Goal: Contribute content: Contribute content

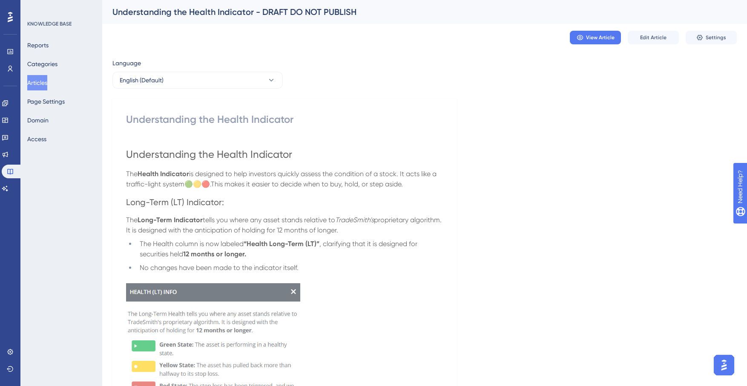
click at [38, 82] on button "Articles" at bounding box center [37, 82] width 20 height 15
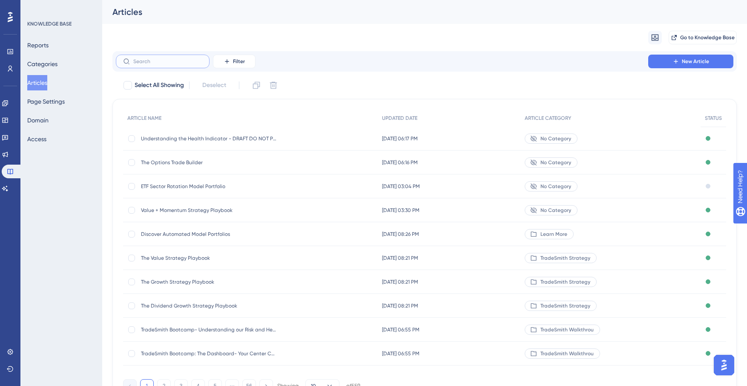
click at [170, 61] on input "text" at bounding box center [167, 61] width 69 height 6
paste input "Smart Moving Average"
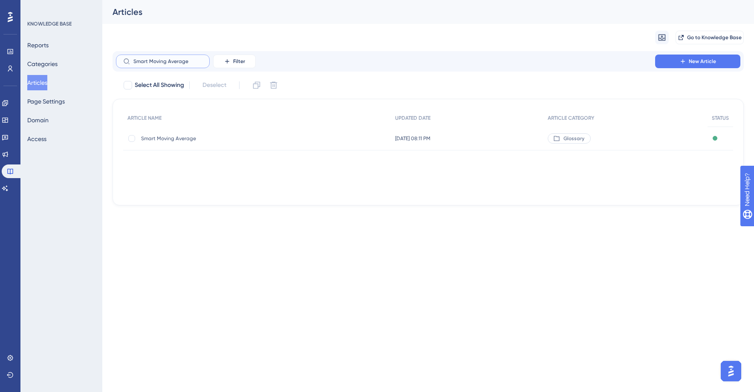
type input "Smart Moving Average"
click at [181, 141] on span "Smart Moving Average" at bounding box center [209, 138] width 136 height 7
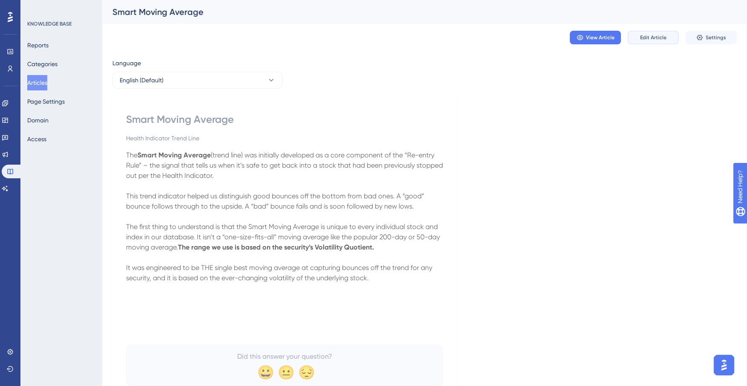
click at [655, 40] on span "Edit Article" at bounding box center [653, 37] width 26 height 7
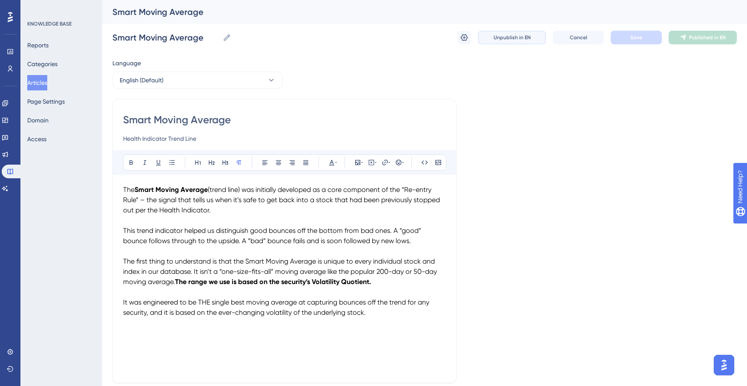
click at [506, 40] on span "Unpublish in EN" at bounding box center [512, 37] width 37 height 7
click at [46, 82] on button "Articles" at bounding box center [37, 82] width 20 height 15
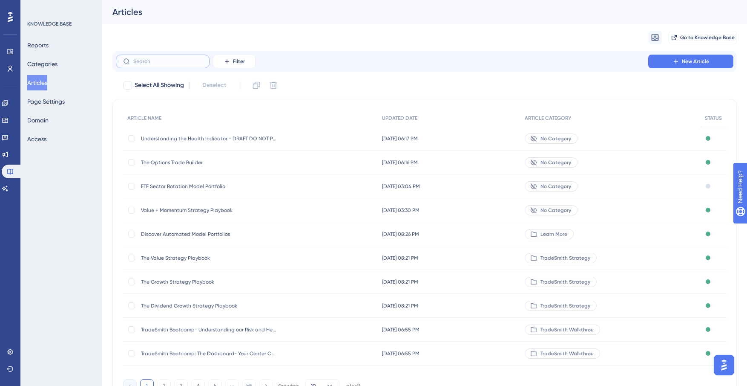
click at [169, 61] on input "text" at bounding box center [167, 61] width 69 height 6
paste input "Smart Moving Average"
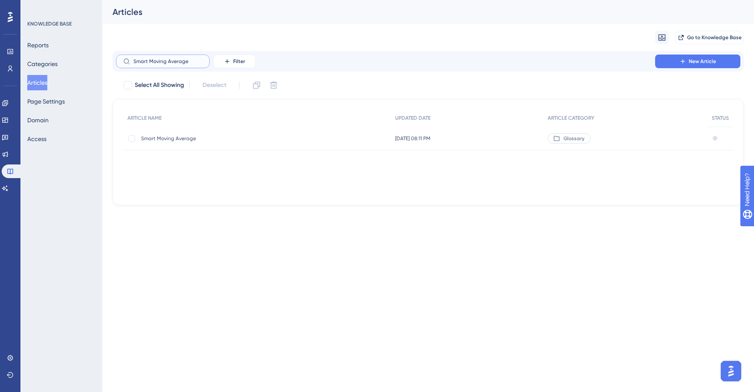
type input "Smart Moving Average"
click at [179, 136] on span "Smart Moving Average" at bounding box center [209, 138] width 136 height 7
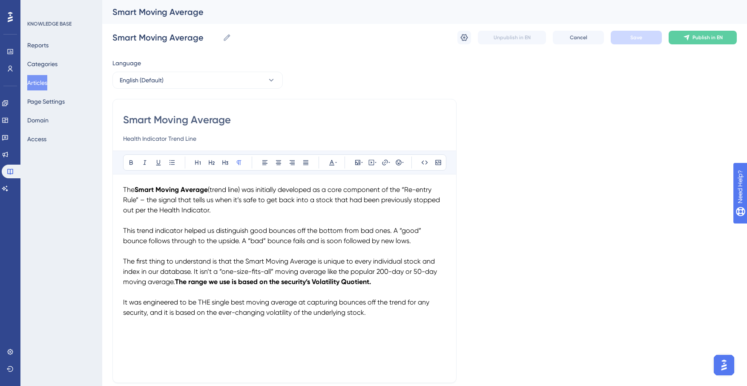
click at [28, 81] on button "Articles" at bounding box center [37, 82] width 20 height 15
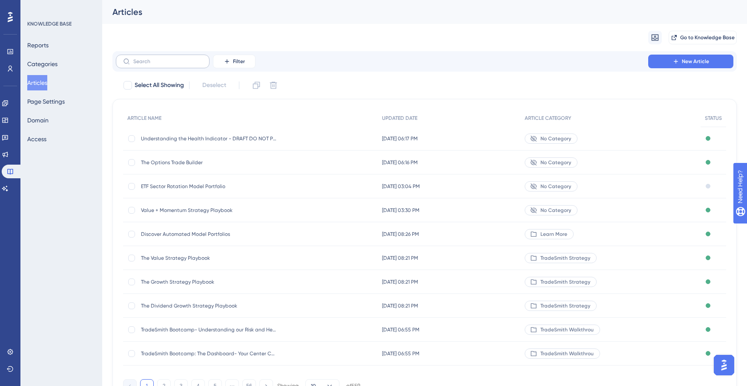
click at [126, 59] on icon at bounding box center [126, 61] width 7 height 7
click at [133, 59] on input "text" at bounding box center [167, 61] width 69 height 6
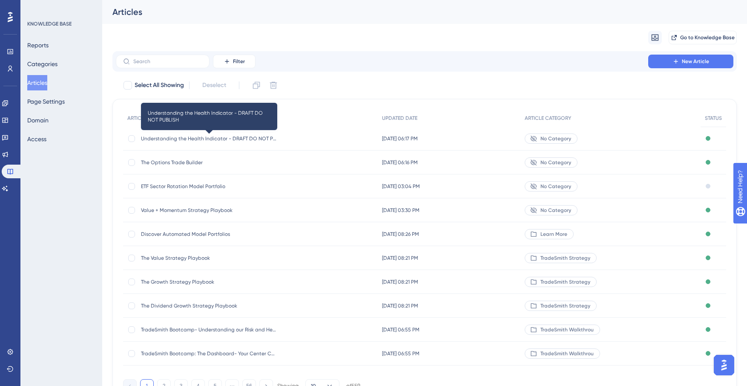
click at [236, 136] on span "Understanding the Health Indicator - DRAFT DO NOT PUBLISH" at bounding box center [209, 138] width 136 height 7
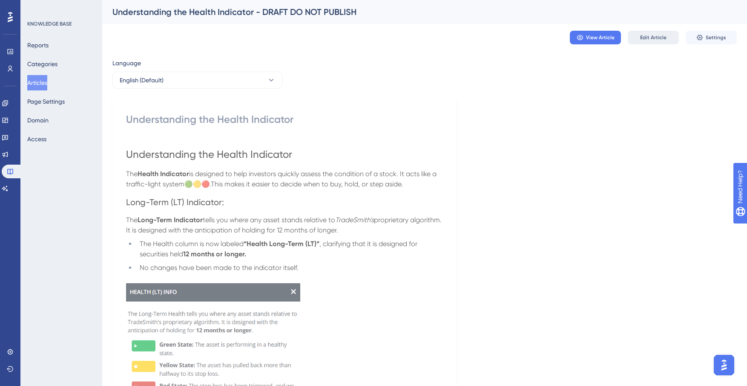
click at [640, 43] on button "Edit Article" at bounding box center [653, 38] width 51 height 14
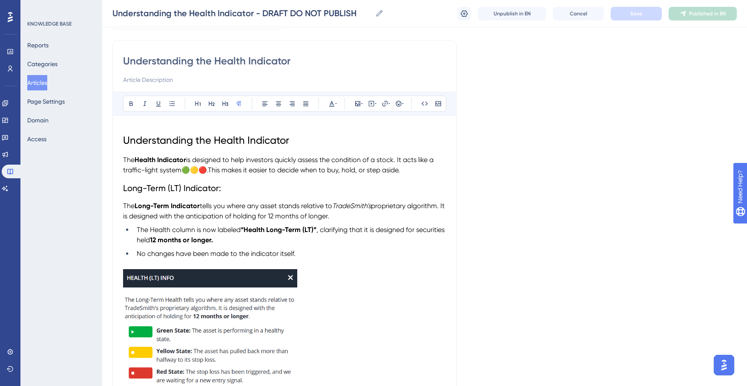
scroll to position [40, 0]
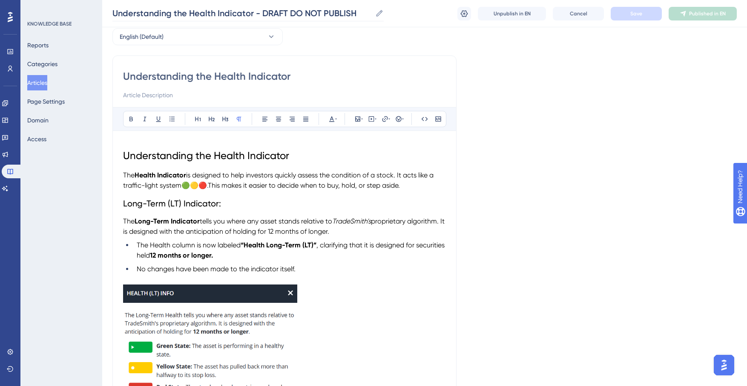
click at [381, 14] on icon at bounding box center [379, 13] width 9 height 9
click at [372, 14] on input "Understanding the Health Indicator - DRAFT DO NOT PUBLISH" at bounding box center [241, 13] width 259 height 12
drag, startPoint x: 358, startPoint y: 14, endPoint x: 254, endPoint y: 14, distance: 104.0
click at [254, 14] on input "Understanding the Health Indicator - DRAFT DO NOT PUBLISH" at bounding box center [241, 13] width 259 height 12
type input "Understanding the Health Indicator"
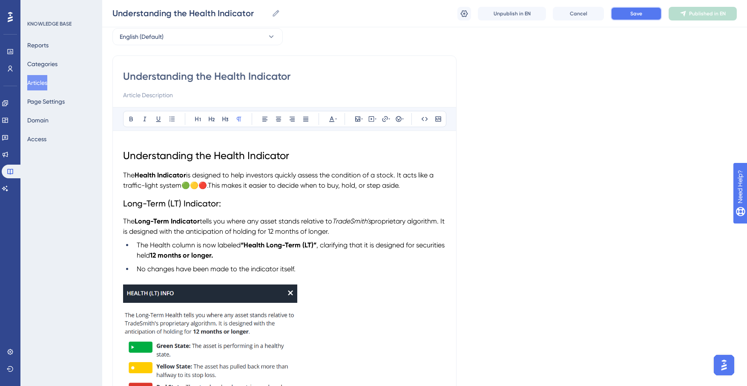
click at [634, 15] on span "Save" at bounding box center [637, 13] width 12 height 7
click at [697, 17] on button "Publish in EN" at bounding box center [703, 14] width 68 height 14
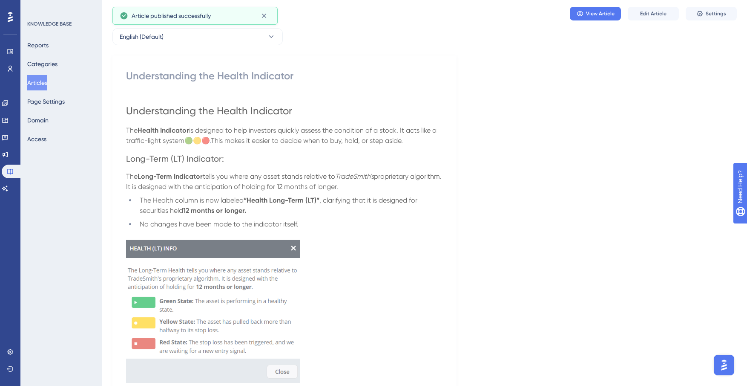
click at [45, 82] on button "Articles" at bounding box center [37, 82] width 20 height 15
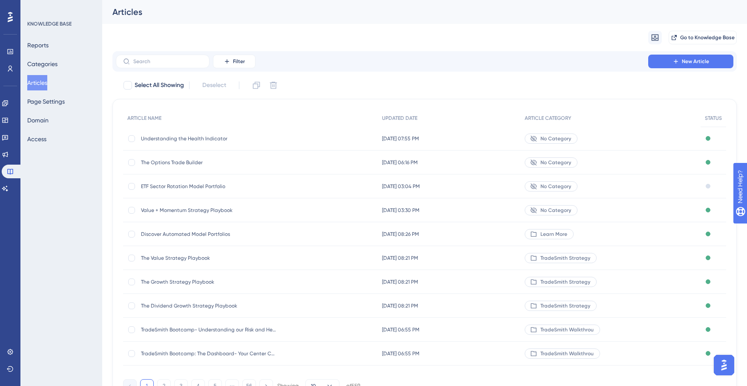
click at [33, 289] on div "KNOWLEDGE BASE Reports Categories Articles Page Settings Domain Access" at bounding box center [61, 193] width 82 height 386
click at [205, 138] on span "Understanding the Health Indicator" at bounding box center [209, 138] width 136 height 7
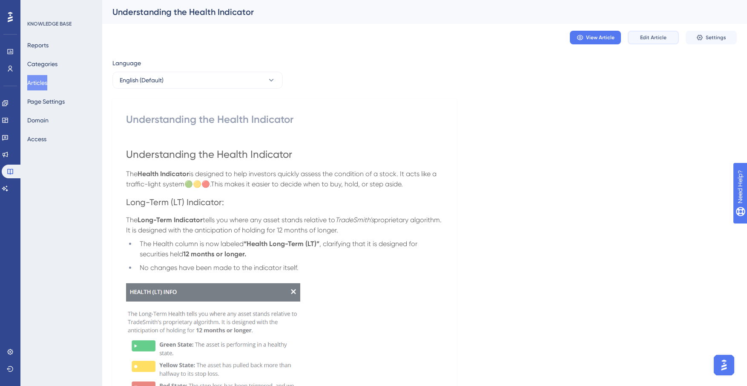
click at [669, 36] on button "Edit Article" at bounding box center [653, 38] width 51 height 14
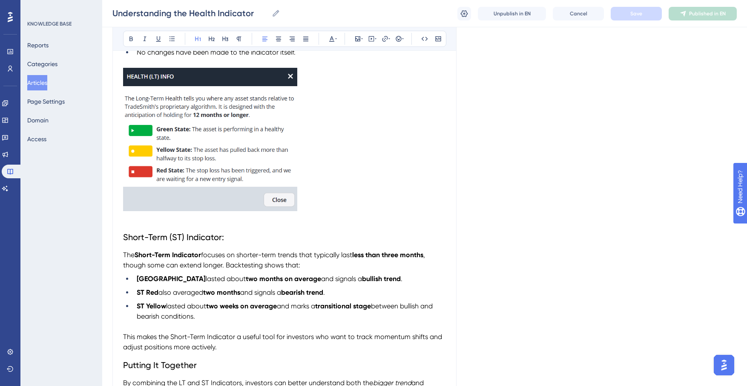
scroll to position [257, 0]
drag, startPoint x: 136, startPoint y: 256, endPoint x: 370, endPoint y: 322, distance: 243.1
click at [370, 322] on div "Understanding the Health Indicator The Health Indicator is designed to help inv…" at bounding box center [284, 177] width 323 height 504
click at [202, 331] on p at bounding box center [284, 326] width 323 height 10
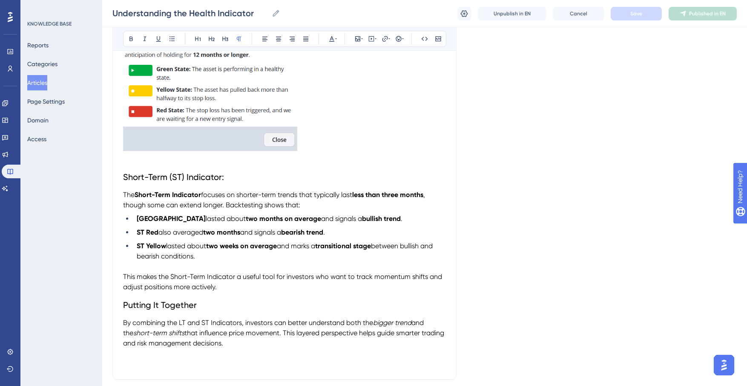
scroll to position [350, 0]
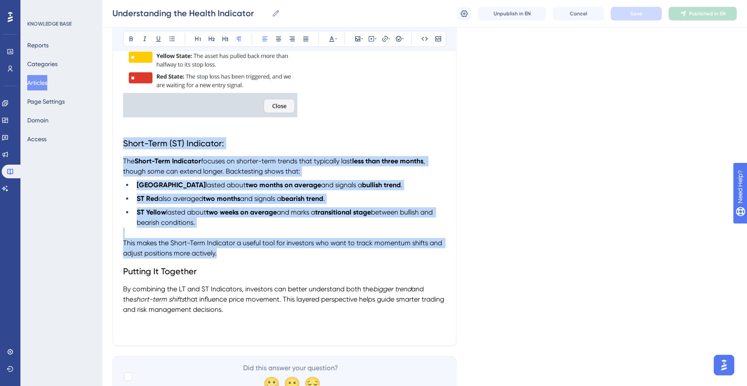
drag, startPoint x: 225, startPoint y: 259, endPoint x: 148, endPoint y: 153, distance: 131.4
click at [102, 139] on div "Performance Users Engagement Widgets Feedback Product Updates Knowledge Base AI…" at bounding box center [424, 30] width 645 height 761
click at [156, 160] on strong "Short-Term Indicator" at bounding box center [168, 161] width 66 height 8
drag, startPoint x: 218, startPoint y: 258, endPoint x: 123, endPoint y: 161, distance: 135.6
click at [123, 161] on div "Understanding the Health Indicator The Health Indicator is designed to help inv…" at bounding box center [284, 83] width 323 height 504
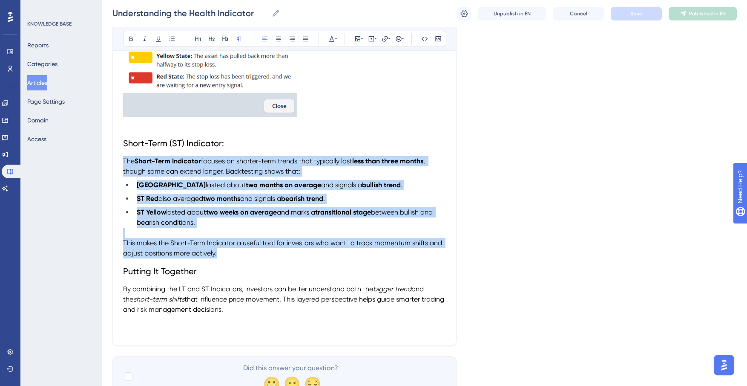
copy div "The Short-Term Indicator focuses on shorter-term trends that typically last les…"
click at [176, 257] on span "This makes the Short-Term Indicator a useful tool for investors who want to tra…" at bounding box center [283, 248] width 321 height 18
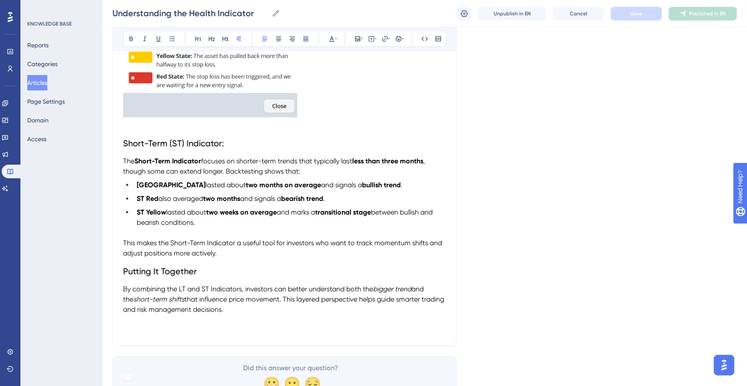
drag, startPoint x: 123, startPoint y: 160, endPoint x: 277, endPoint y: 263, distance: 185.7
click at [277, 263] on div "Understanding the Health Indicator Bold Italic Underline Bullet Point Heading 1…" at bounding box center [284, 45] width 344 height 600
drag, startPoint x: 232, startPoint y: 312, endPoint x: 128, endPoint y: 156, distance: 188.1
click at [118, 161] on div "Understanding the Health Indicator Bold Italic Underline Bullet Point Heading 1…" at bounding box center [284, 45] width 344 height 600
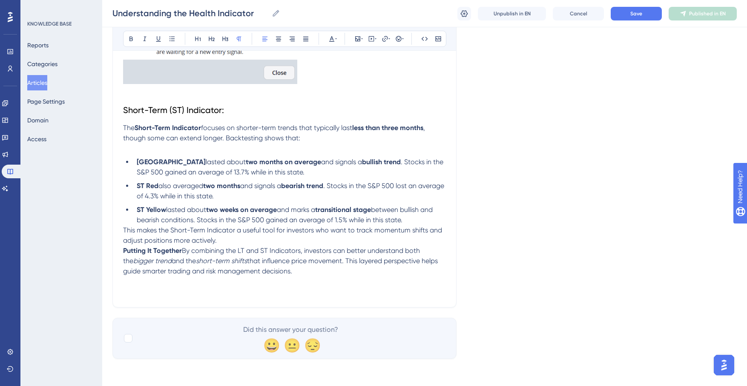
scroll to position [385, 0]
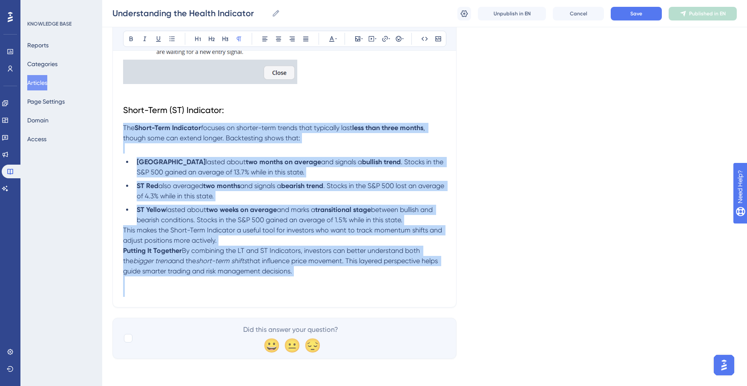
drag, startPoint x: 228, startPoint y: 141, endPoint x: 462, endPoint y: 292, distance: 278.6
click at [462, 292] on div "Language English (Default) Understanding the Health Indicator Bold Italic Under…" at bounding box center [424, 14] width 625 height 687
click at [336, 37] on icon at bounding box center [336, 38] width 2 height 7
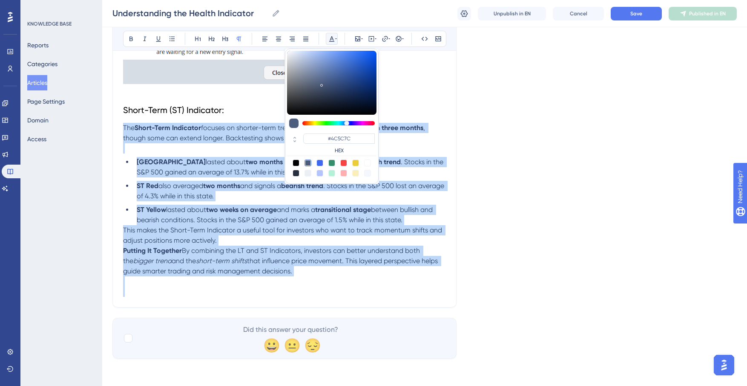
click at [297, 164] on div at bounding box center [296, 162] width 7 height 7
type input "#000000"
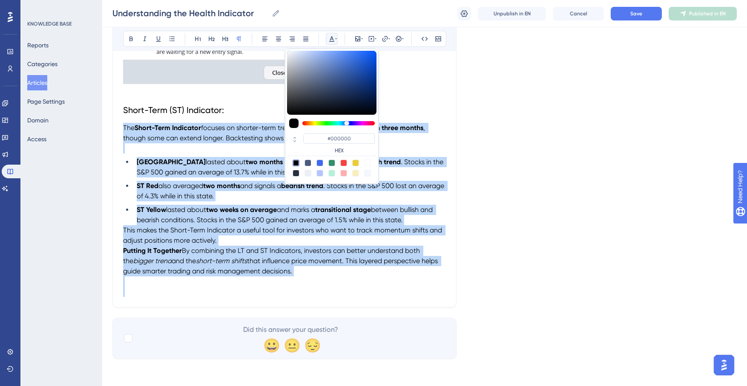
click at [332, 265] on p "This makes the Short-Term Indicator a useful tool for investors who want to tra…" at bounding box center [284, 250] width 323 height 51
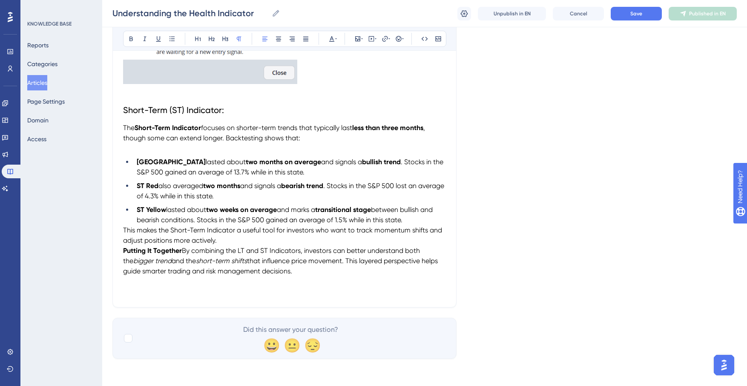
click at [125, 229] on span "This makes the Short-Term Indicator a useful tool for investors who want to tra…" at bounding box center [283, 235] width 321 height 18
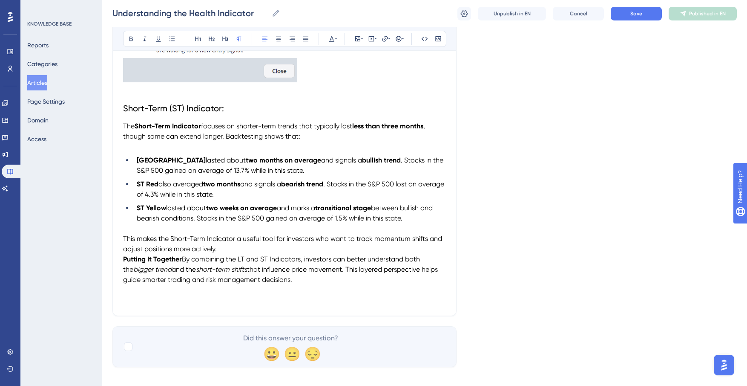
click at [123, 250] on span "This makes the Short-Term Indicator a useful tool for investors who want to tra…" at bounding box center [283, 243] width 321 height 18
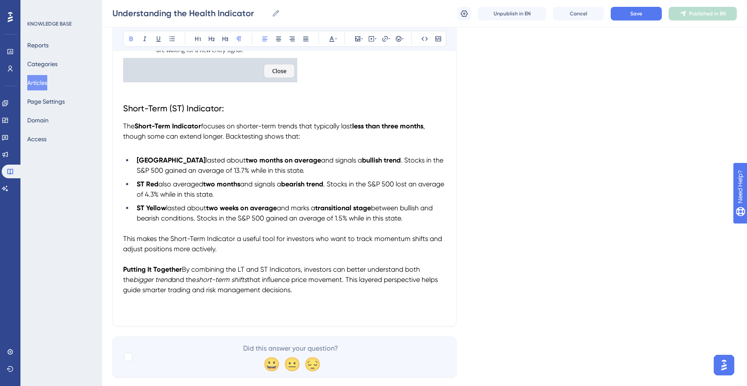
click at [181, 271] on strong "Putting It Together" at bounding box center [152, 269] width 59 height 8
click at [339, 297] on p at bounding box center [284, 300] width 323 height 10
click at [643, 15] on button "Save" at bounding box center [636, 14] width 51 height 14
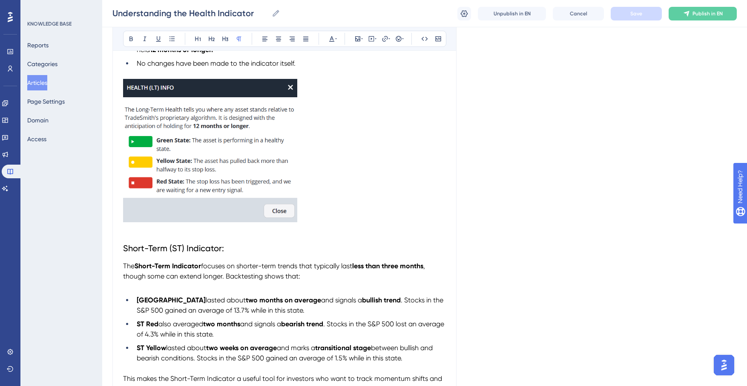
scroll to position [211, 0]
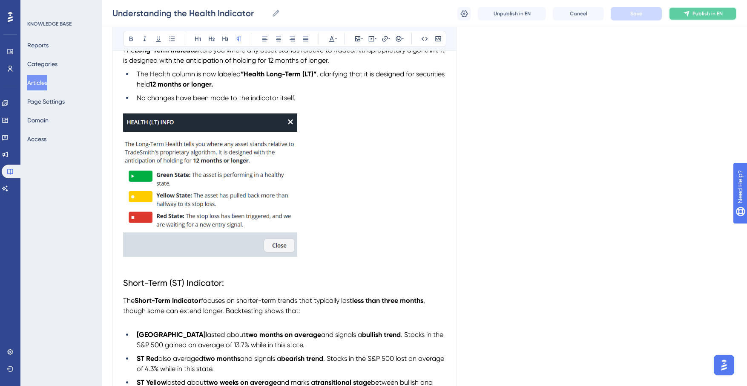
click at [678, 16] on button "Publish in EN" at bounding box center [703, 14] width 68 height 14
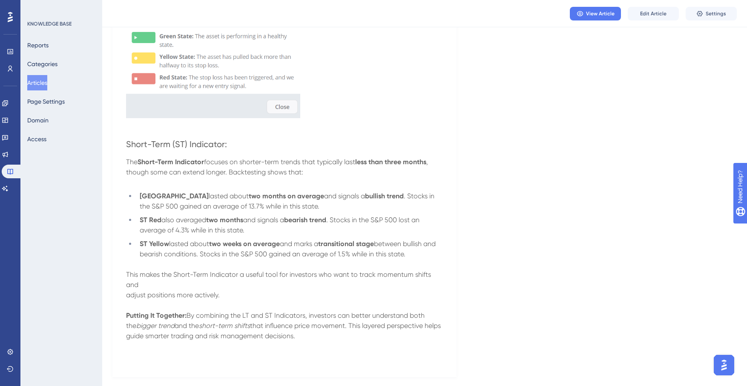
scroll to position [325, 0]
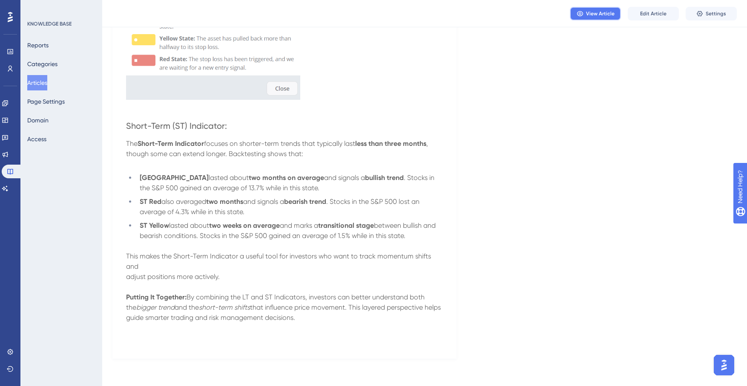
click at [605, 13] on span "View Article" at bounding box center [600, 13] width 29 height 7
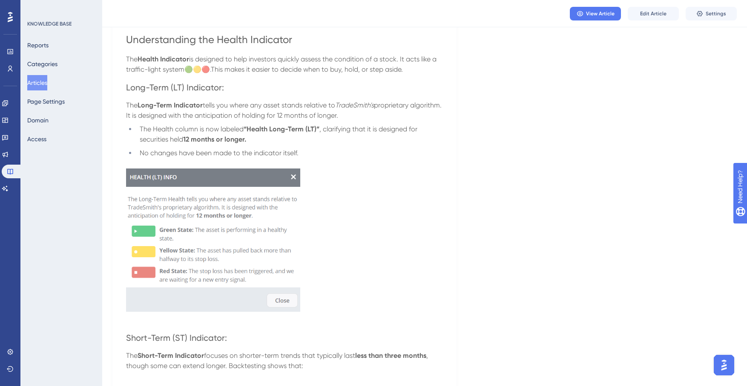
scroll to position [0, 0]
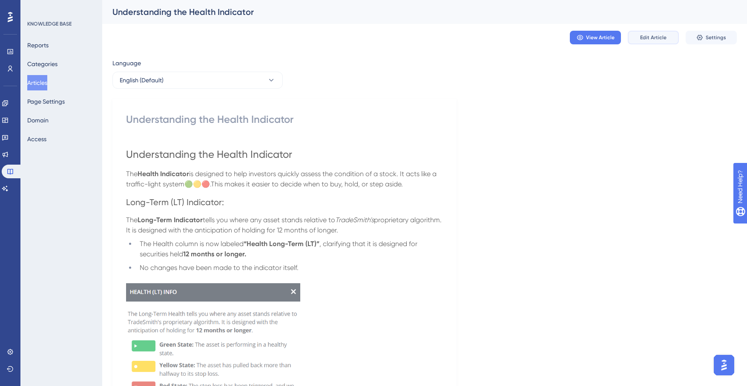
click at [657, 37] on span "Edit Article" at bounding box center [653, 37] width 26 height 7
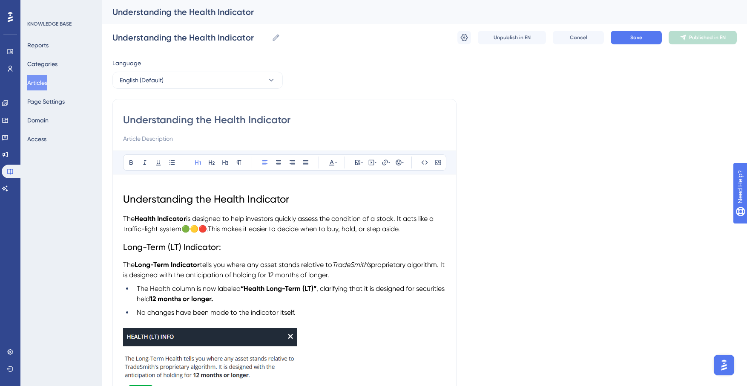
click at [125, 200] on span "Understanding the Health Indicator" at bounding box center [206, 199] width 166 height 12
drag, startPoint x: 291, startPoint y: 200, endPoint x: 115, endPoint y: 196, distance: 175.6
click at [110, 197] on div "Performance Users Engagement Widgets Feedback Product Updates Knowledge Base AI…" at bounding box center [424, 389] width 645 height 779
copy span "Understanding the Health Indicator"
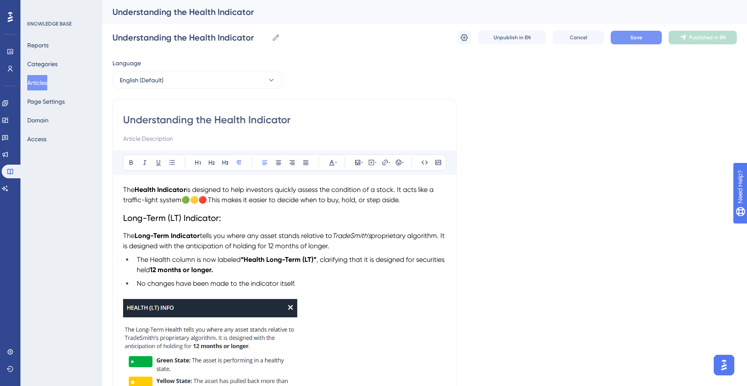
click at [655, 37] on button "Save" at bounding box center [636, 38] width 51 height 14
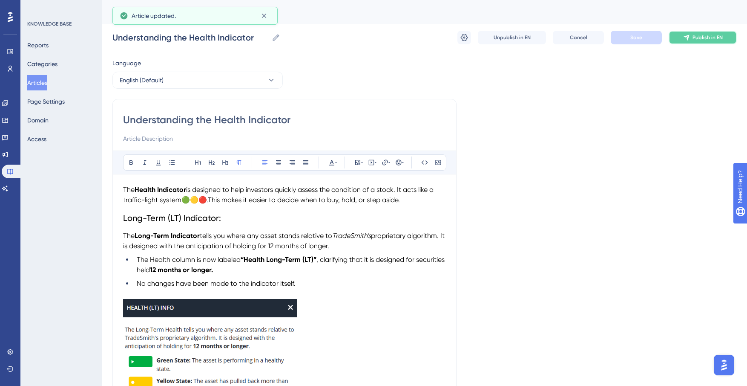
click at [706, 41] on button "Publish in EN" at bounding box center [703, 38] width 68 height 14
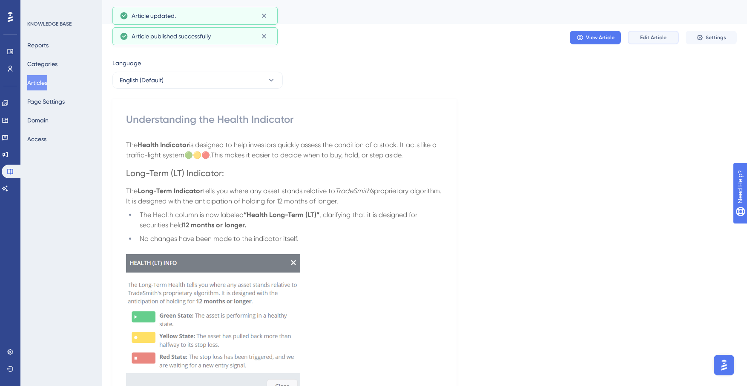
click at [644, 35] on span "Edit Article" at bounding box center [653, 37] width 26 height 7
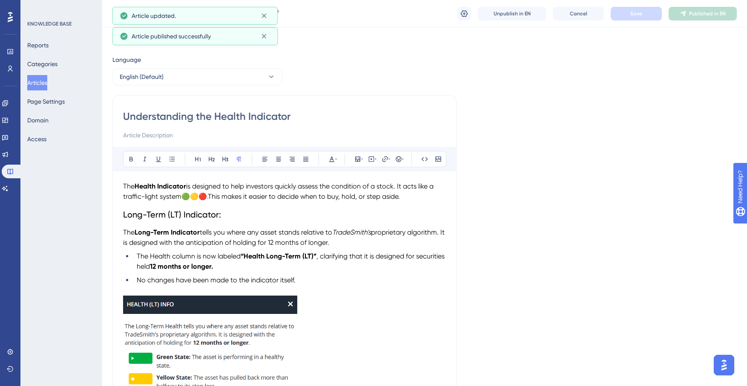
scroll to position [147, 0]
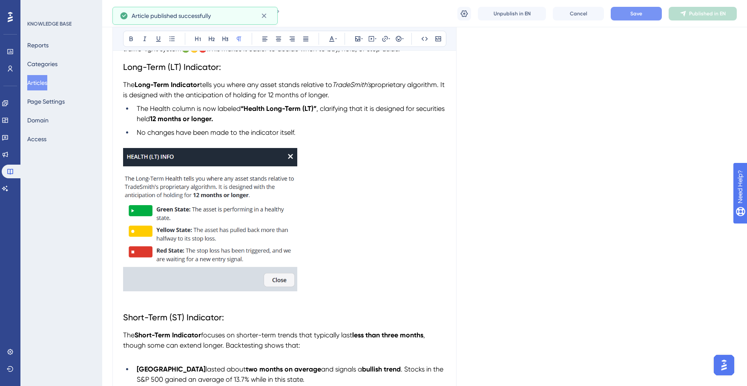
click at [644, 14] on button "Save" at bounding box center [636, 14] width 51 height 14
click at [706, 8] on button "Publish in EN" at bounding box center [703, 14] width 68 height 14
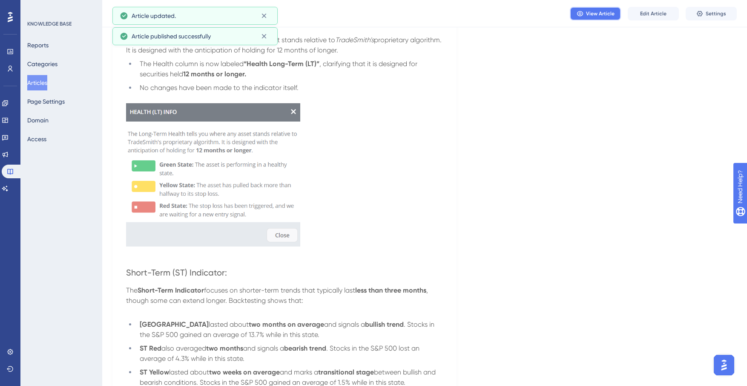
click at [598, 10] on span "View Article" at bounding box center [600, 13] width 29 height 7
